Goal: Transaction & Acquisition: Subscribe to service/newsletter

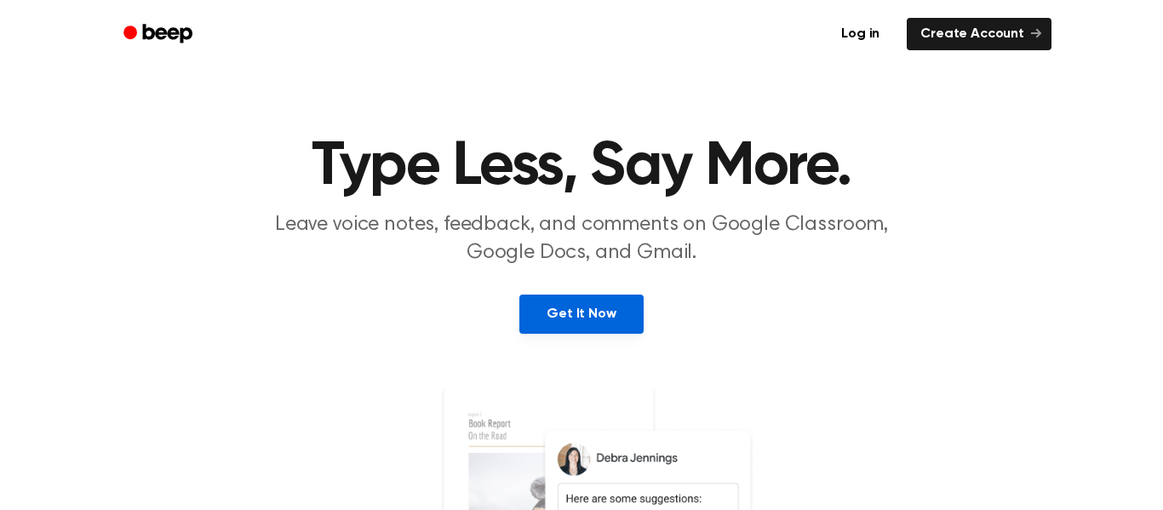
click at [547, 309] on link "Get It Now" at bounding box center [580, 314] width 123 height 39
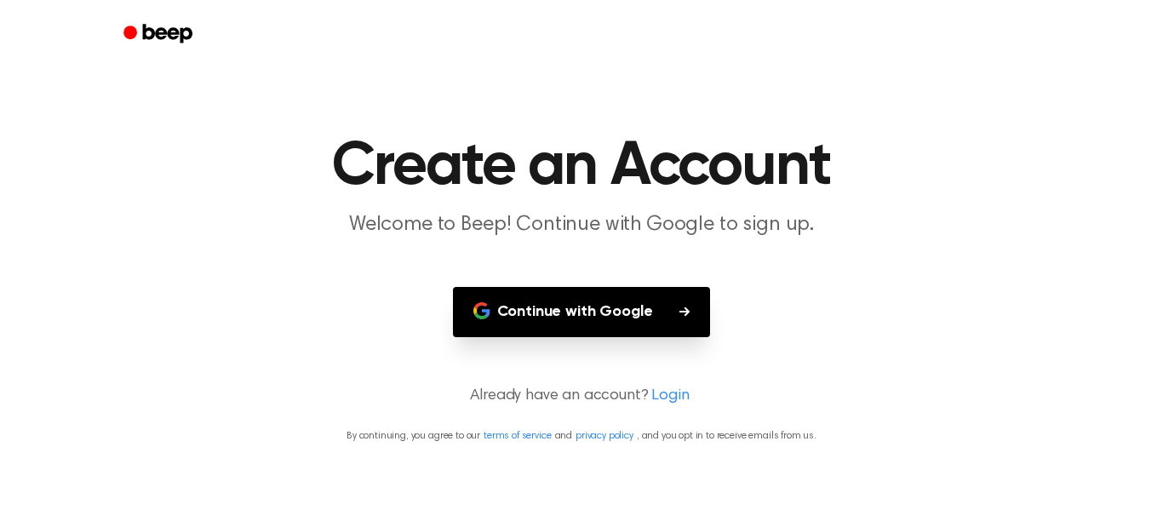
click at [665, 390] on link "Login" at bounding box center [669, 396] width 37 height 23
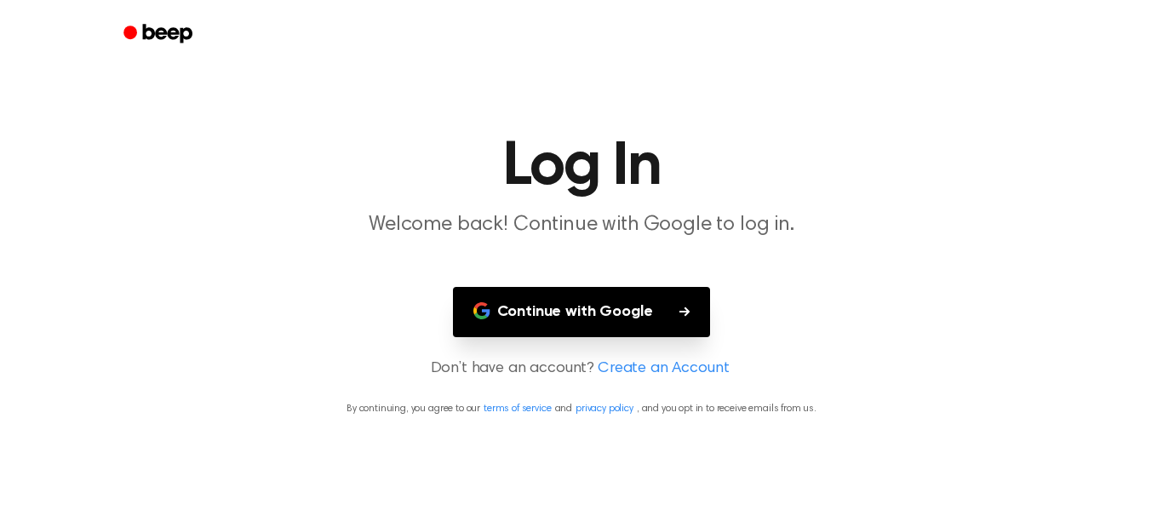
click at [598, 302] on button "Continue with Google" at bounding box center [582, 312] width 258 height 50
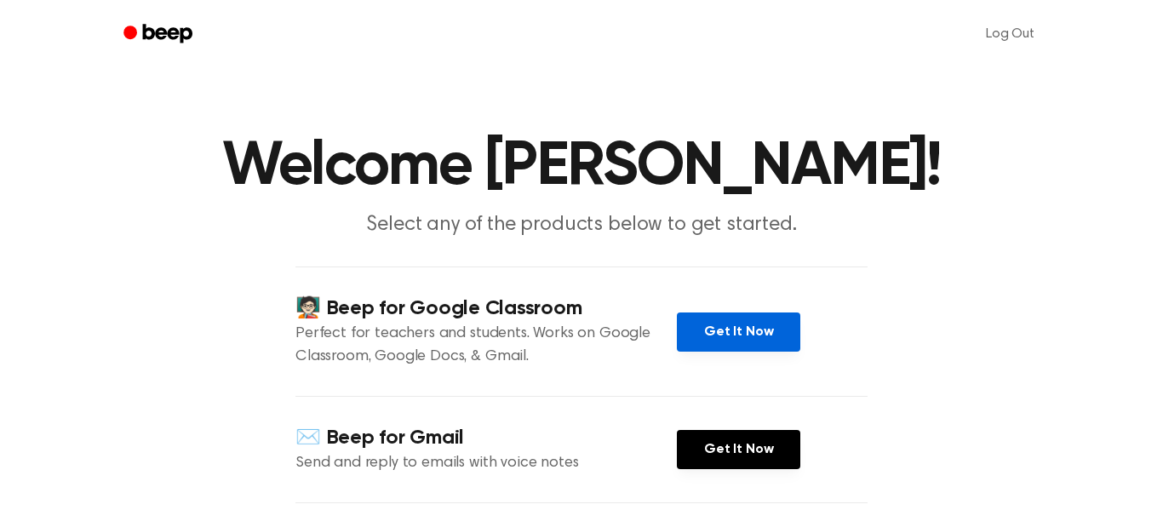
click at [697, 327] on link "Get It Now" at bounding box center [738, 332] width 123 height 39
